Goal: Find contact information: Find contact information

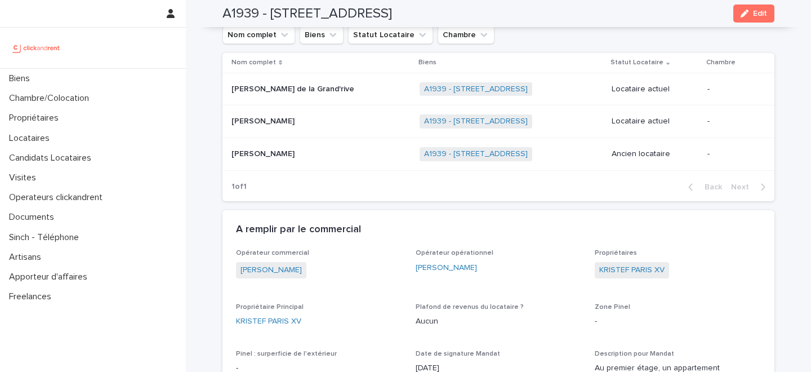
scroll to position [477, 0]
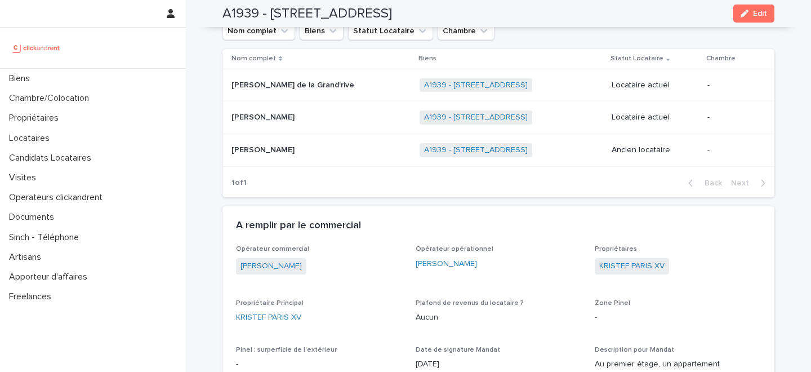
click at [381, 280] on div "Opérateur commercial [PERSON_NAME]" at bounding box center [319, 265] width 166 height 40
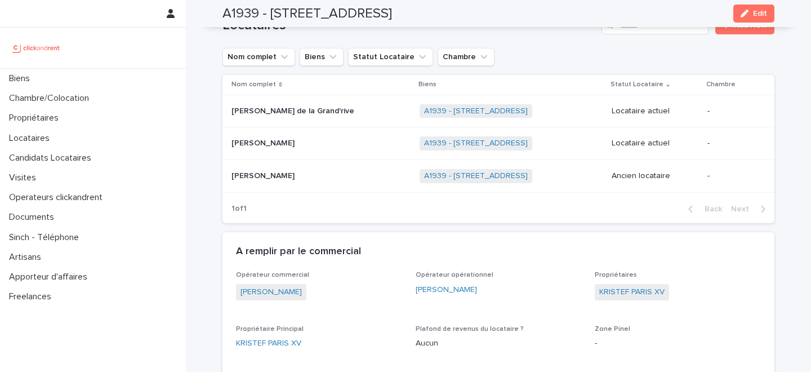
scroll to position [450, 0]
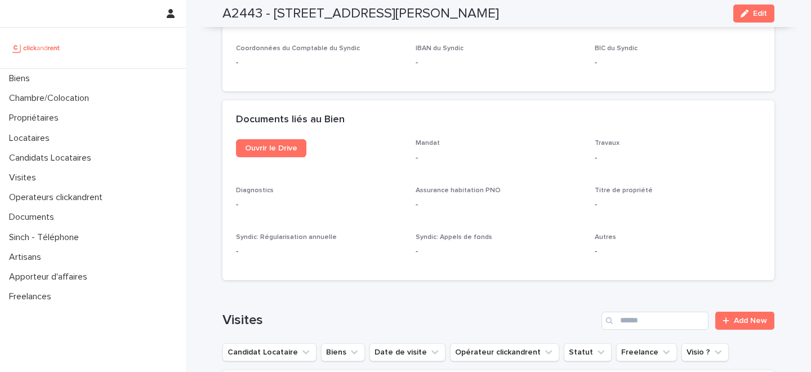
scroll to position [3897, 0]
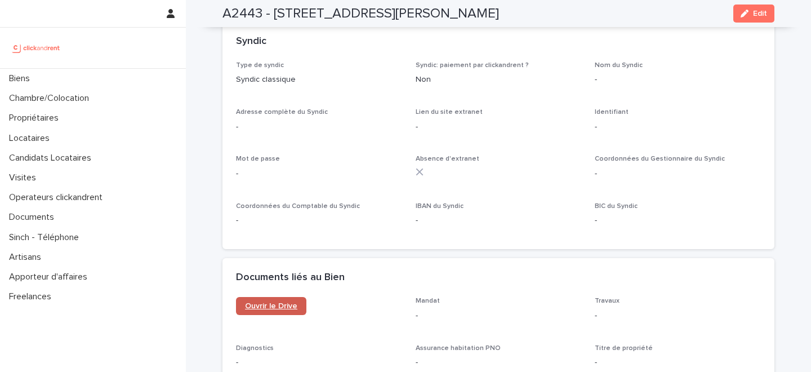
click at [265, 297] on link "Ouvrir le Drive" at bounding box center [271, 306] width 70 height 18
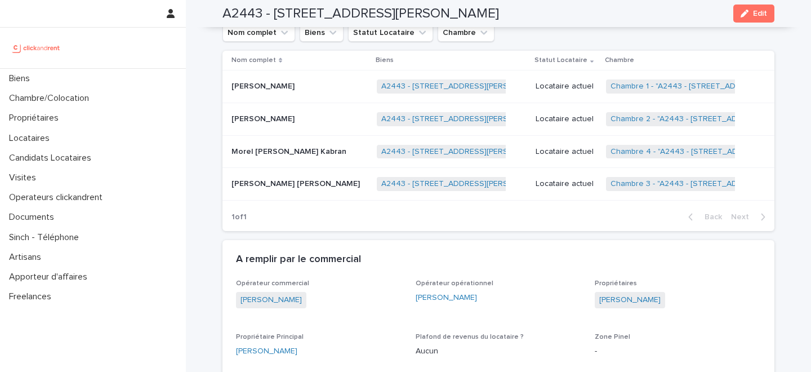
scroll to position [827, 0]
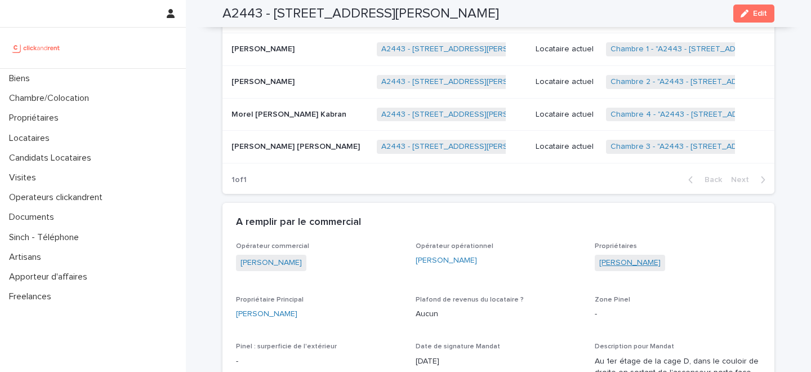
click at [618, 257] on link "Arnaud Valli" at bounding box center [629, 263] width 61 height 12
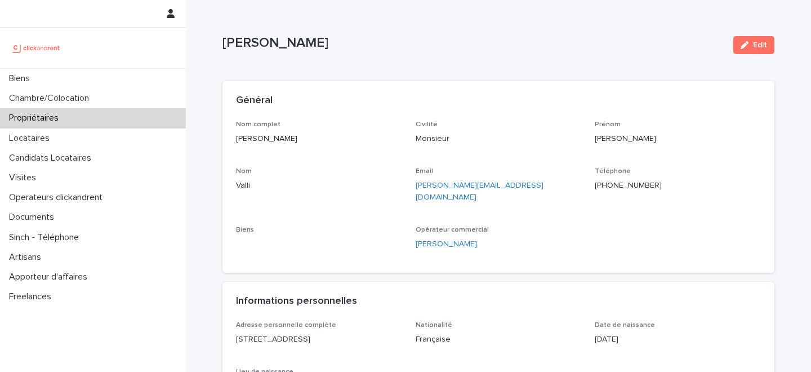
click at [614, 183] on p "+33788535844" at bounding box center [677, 186] width 166 height 12
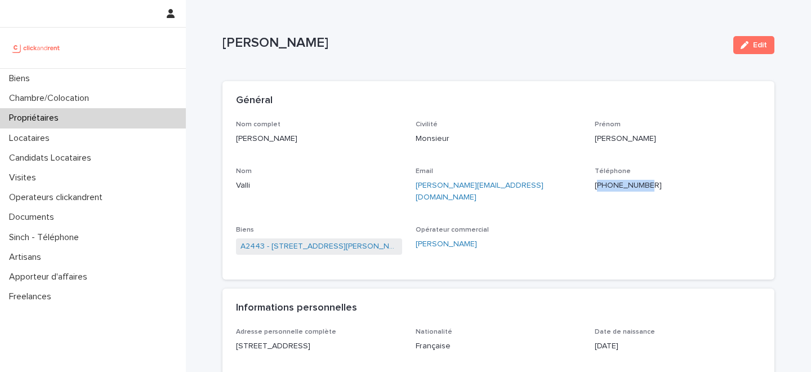
click at [614, 183] on p "+33788535844" at bounding box center [677, 186] width 166 height 12
copy p "+33788535844"
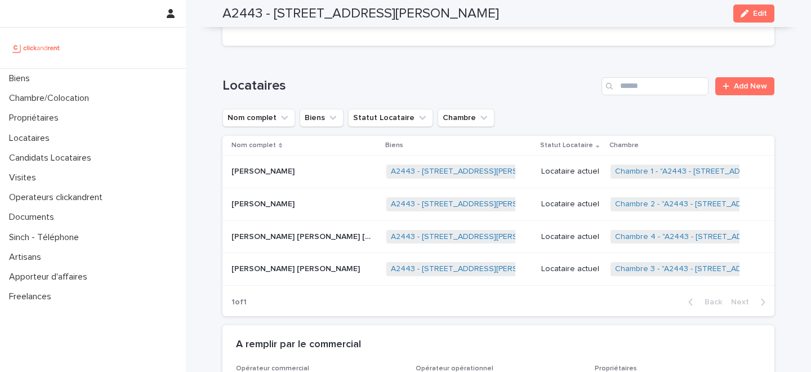
scroll to position [708, 0]
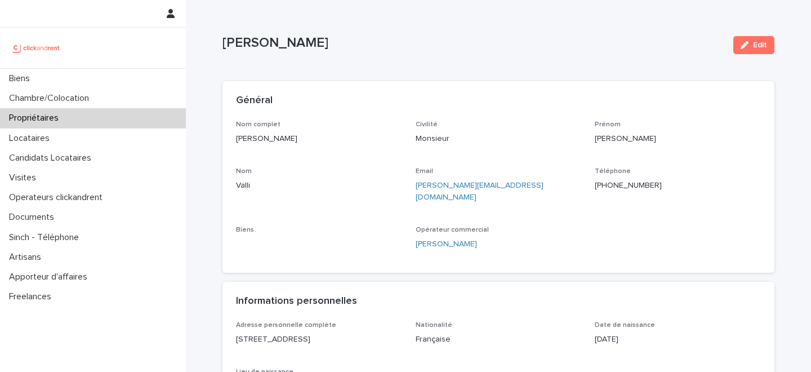
click at [620, 186] on p "[PHONE_NUMBER]" at bounding box center [677, 186] width 166 height 12
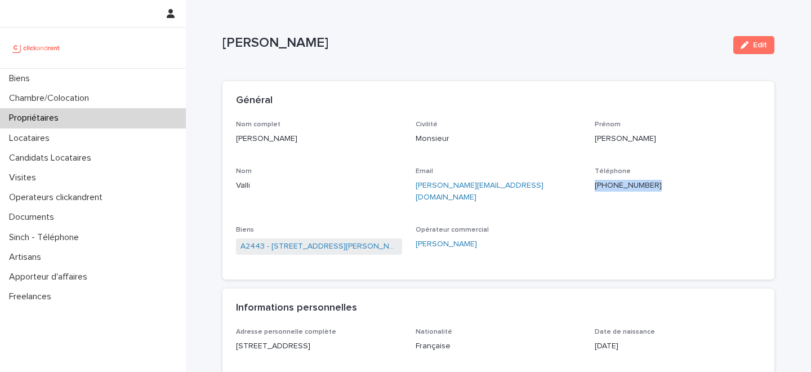
click at [620, 186] on p "[PHONE_NUMBER]" at bounding box center [677, 186] width 166 height 12
copy p "[PHONE_NUMBER]"
